Goal: Use online tool/utility: Utilize a website feature to perform a specific function

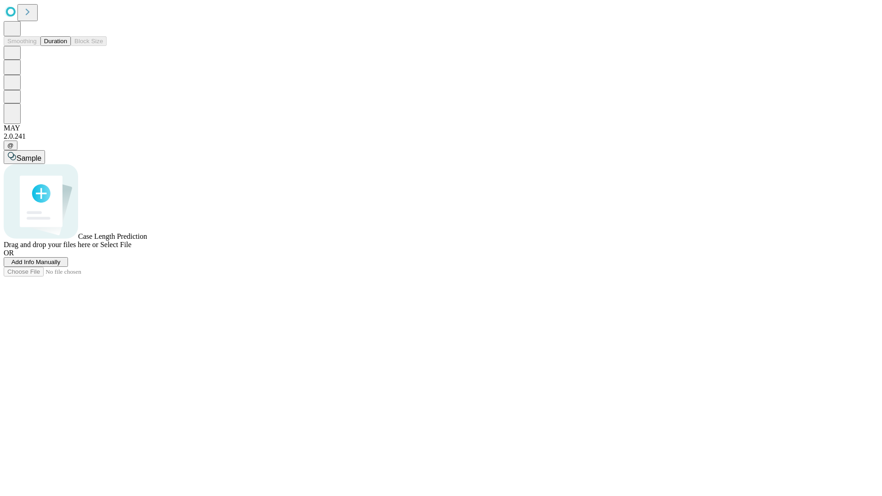
click at [61, 266] on span "Add Info Manually" at bounding box center [35, 262] width 49 height 7
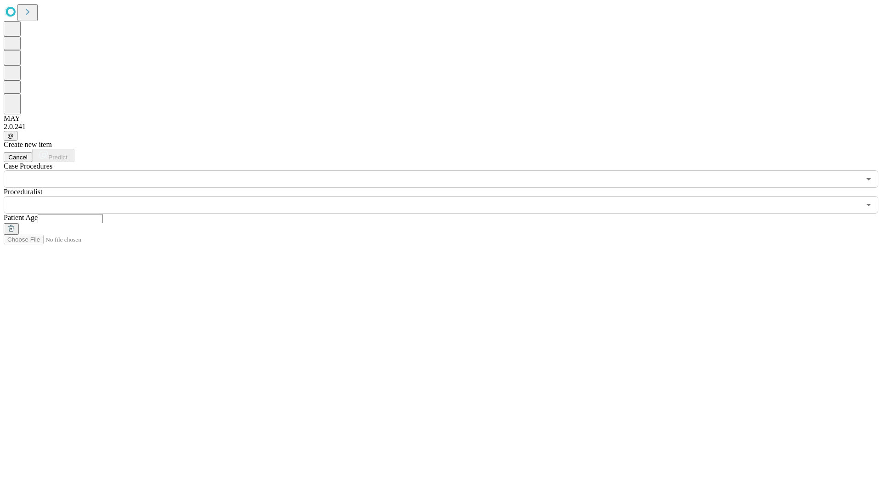
click at [103, 214] on input "text" at bounding box center [70, 218] width 65 height 9
type input "**"
click at [447, 196] on input "text" at bounding box center [432, 204] width 857 height 17
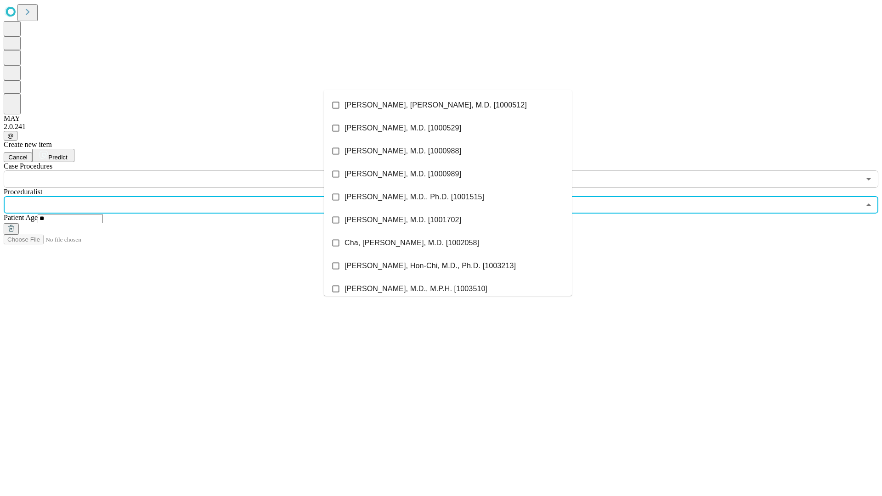
click at [448, 105] on li "[PERSON_NAME], [PERSON_NAME], M.D. [1000512]" at bounding box center [448, 105] width 248 height 23
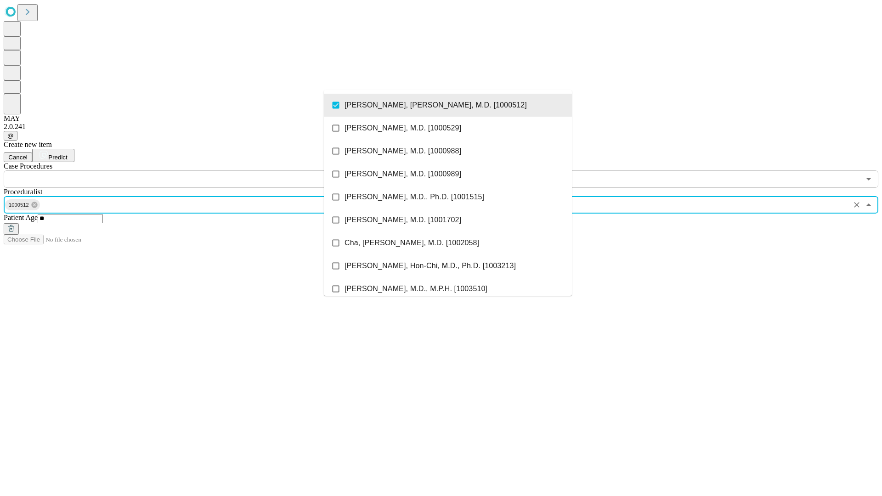
click at [193, 170] on input "text" at bounding box center [432, 178] width 857 height 17
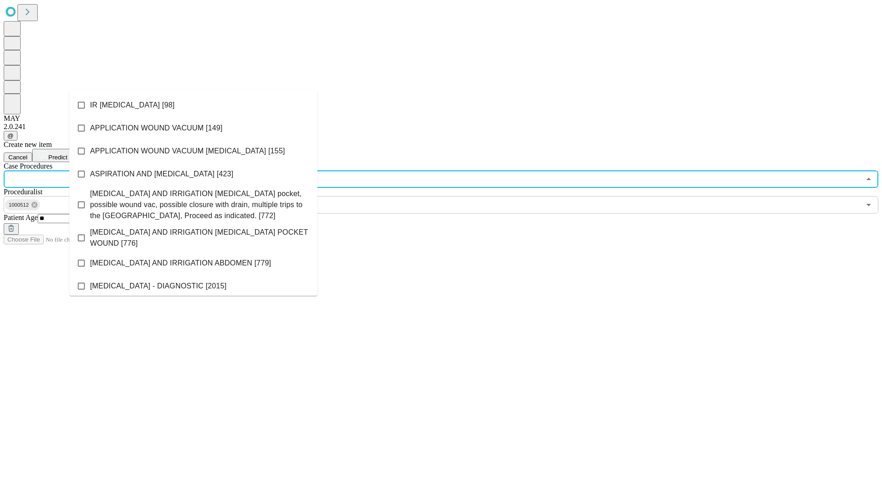
click at [193, 105] on li "IR [MEDICAL_DATA] [98]" at bounding box center [193, 105] width 248 height 23
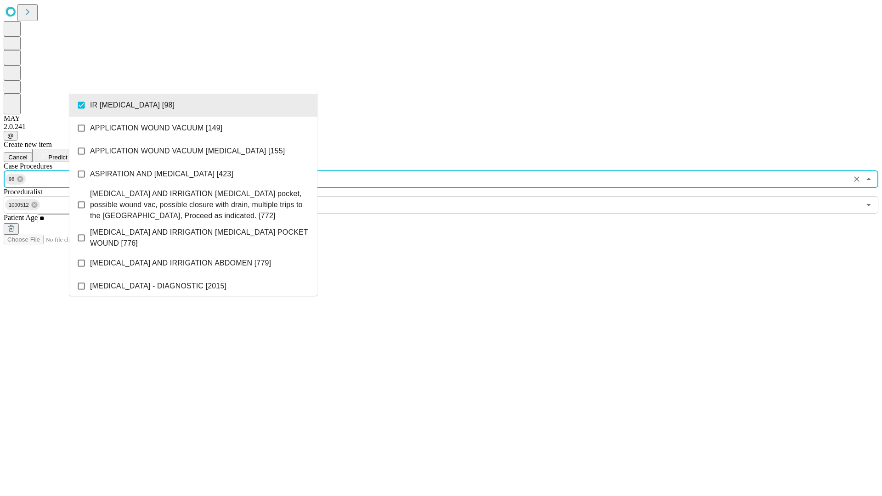
click at [67, 154] on span "Predict" at bounding box center [57, 157] width 19 height 7
